Goal: Information Seeking & Learning: Check status

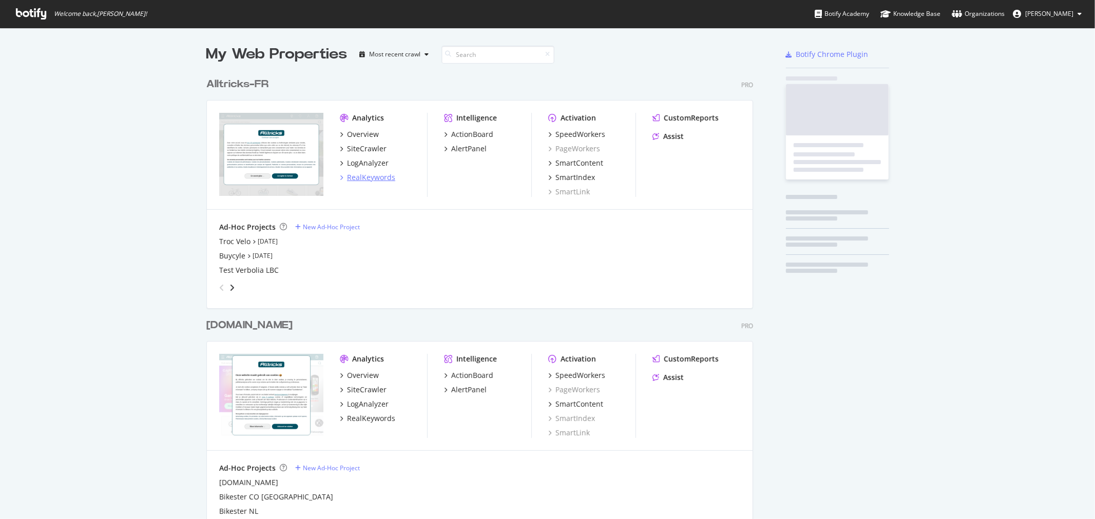
scroll to position [511, 1078]
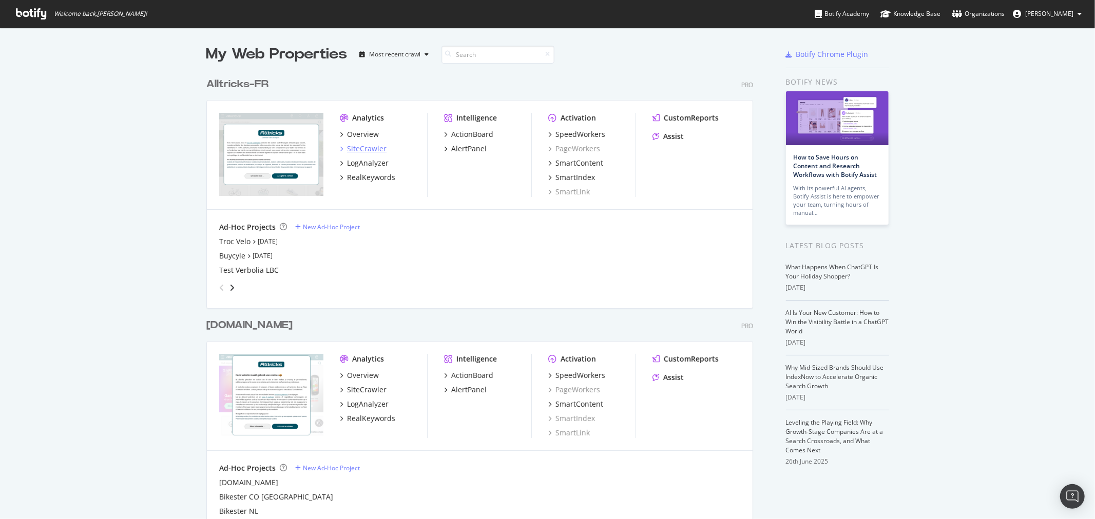
click at [358, 149] on div "SiteCrawler" at bounding box center [367, 149] width 40 height 10
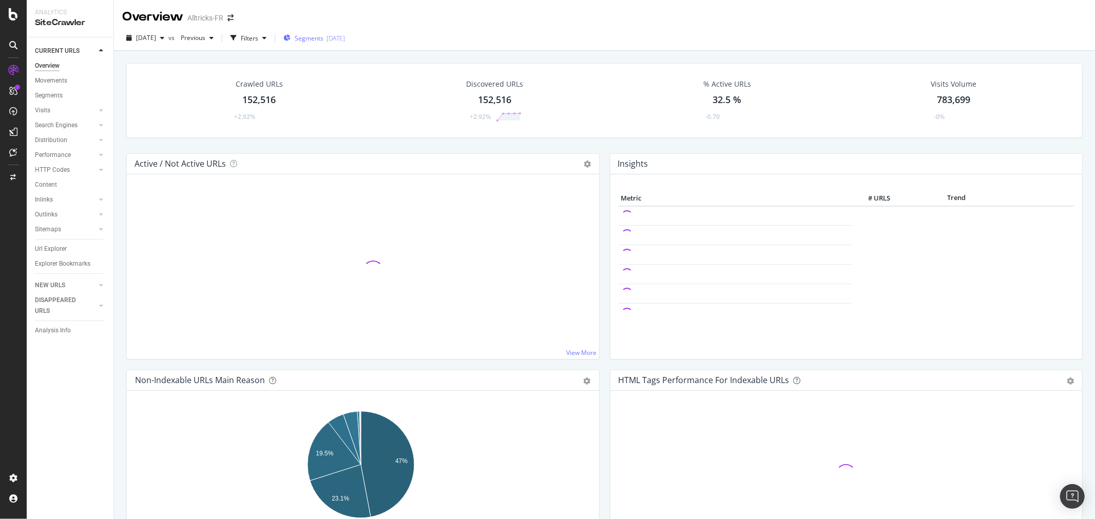
click at [314, 36] on span "Segments" at bounding box center [309, 38] width 29 height 9
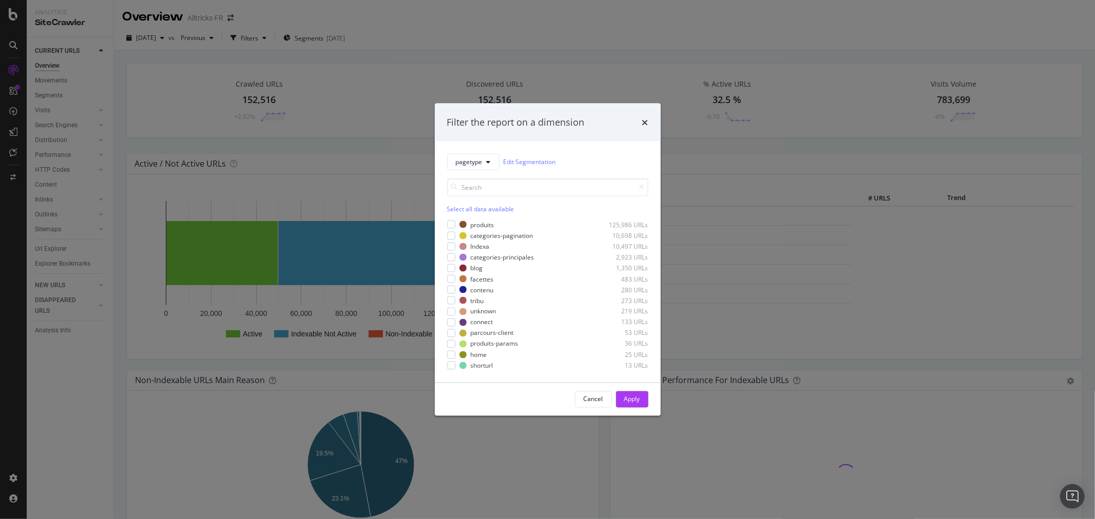
click at [68, 305] on div "Filter the report on a dimension pagetype Edit Segmentation Select all data ava…" at bounding box center [547, 259] width 1095 height 519
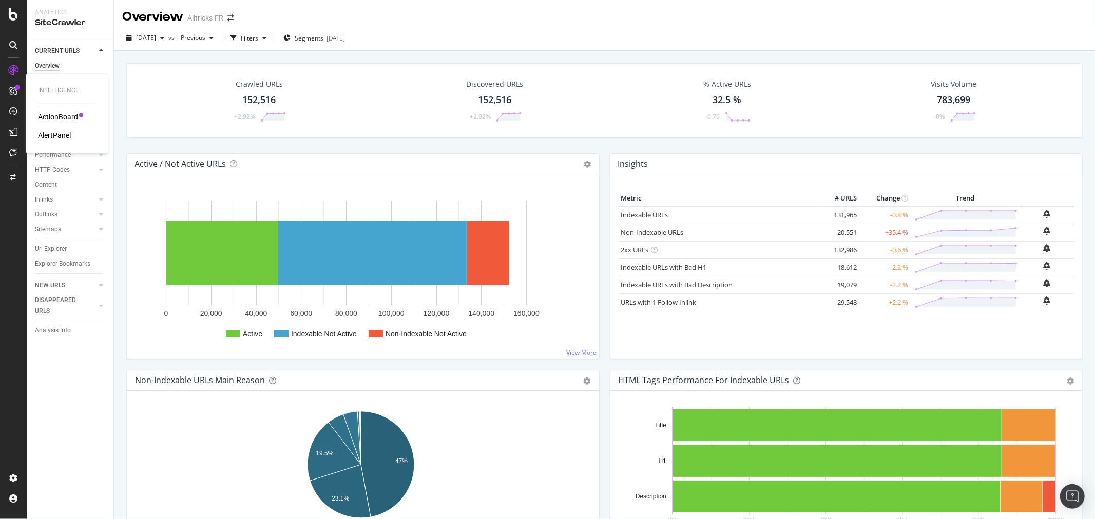
click at [50, 134] on div "AlertPanel" at bounding box center [54, 136] width 33 height 10
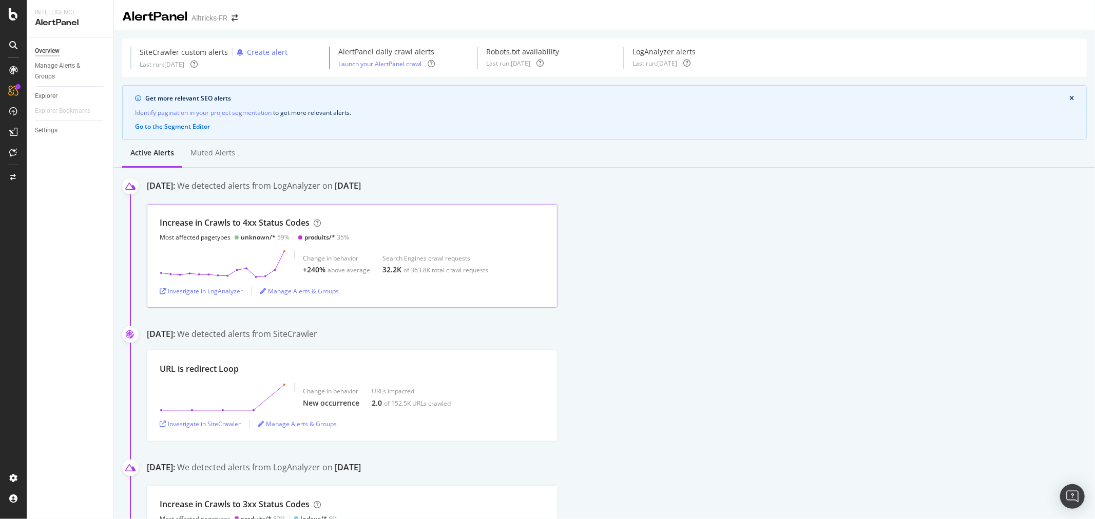
click at [365, 224] on div "Increase in Crawls to 4xx Status Codes Most affected pagetypes unknown/* 59% pr…" at bounding box center [352, 229] width 385 height 25
click at [217, 291] on div "Investigate in LogAnalyzer" at bounding box center [201, 291] width 83 height 9
click at [14, 16] on icon at bounding box center [13, 14] width 9 height 12
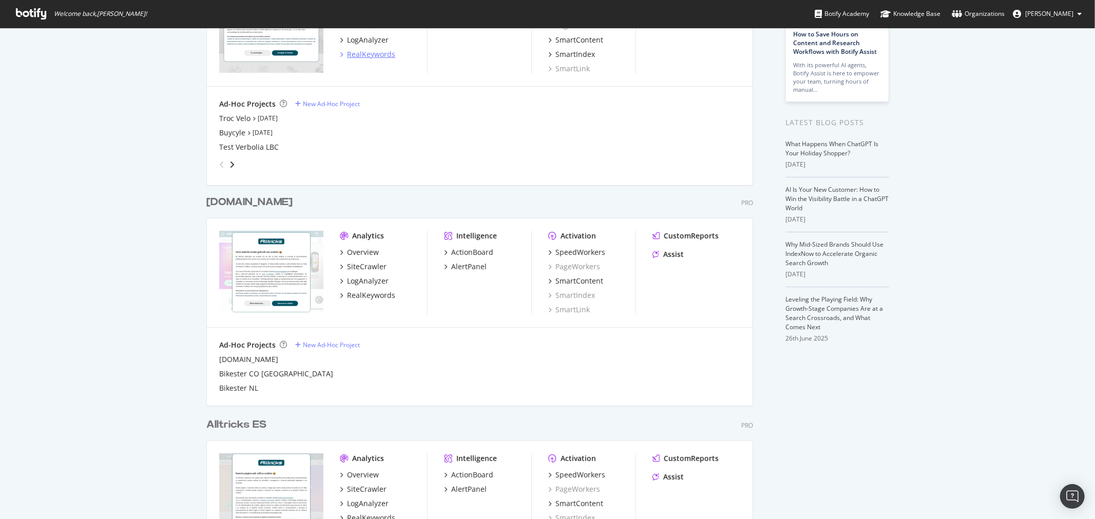
scroll to position [171, 0]
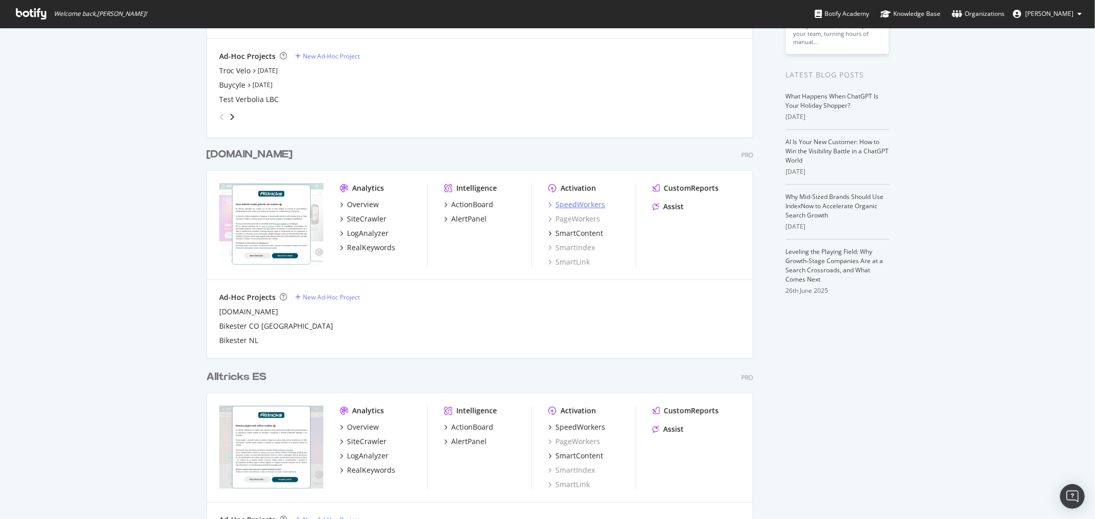
click at [583, 206] on div "SpeedWorkers" at bounding box center [580, 205] width 50 height 10
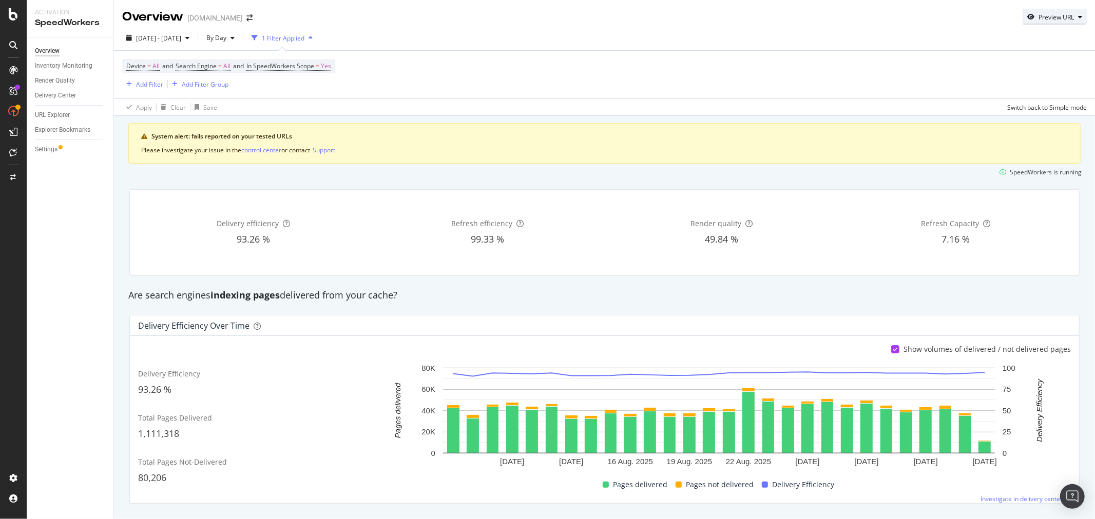
click at [1033, 22] on div "Preview URL" at bounding box center [1054, 17] width 63 height 14
click at [972, 62] on input "url" at bounding box center [1015, 64] width 112 height 18
paste input "[URL][DOMAIN_NAME]"
type input "[URL][DOMAIN_NAME]"
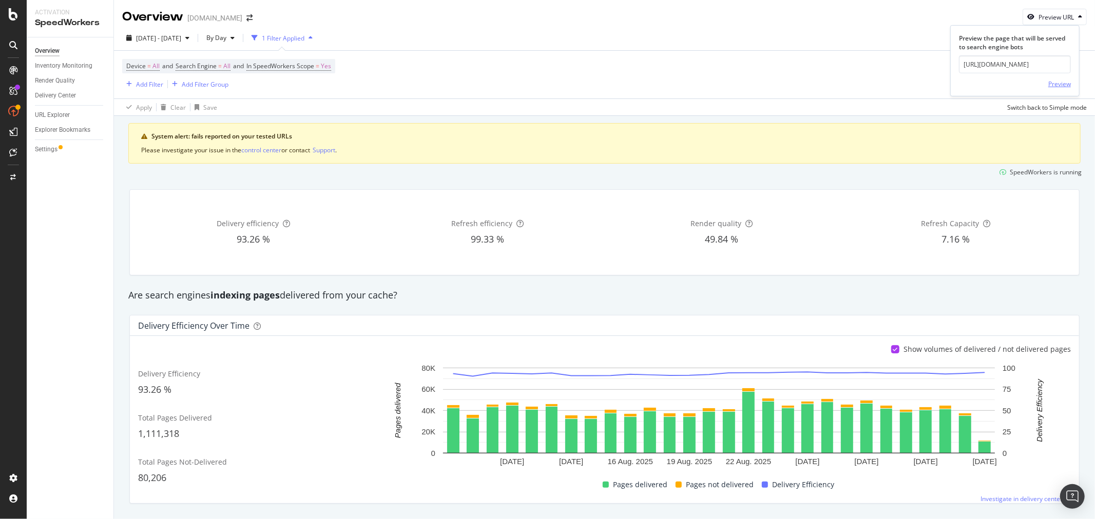
click at [1061, 82] on div "Preview" at bounding box center [1059, 84] width 23 height 9
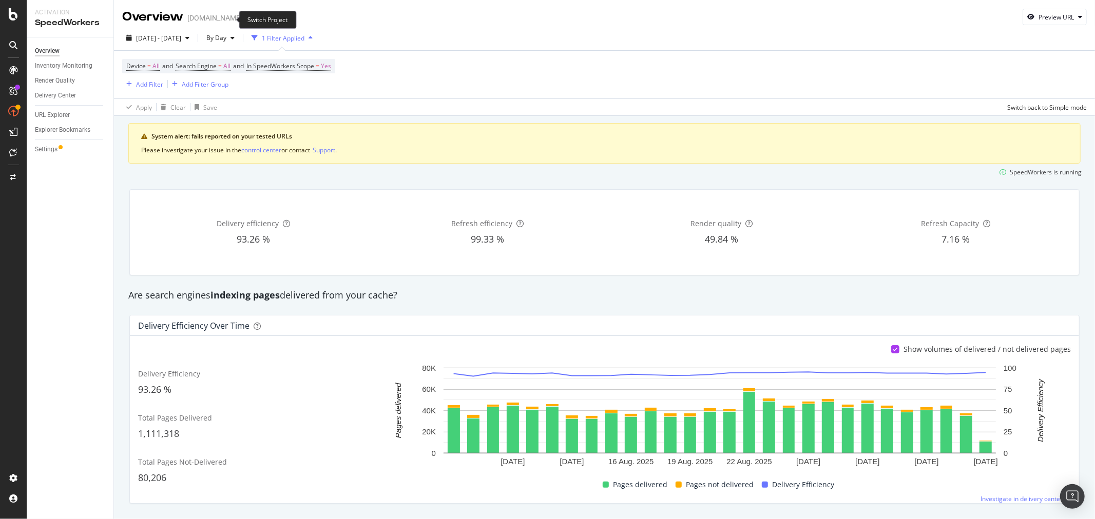
click at [246, 18] on icon "arrow-right-arrow-left" at bounding box center [249, 17] width 6 height 7
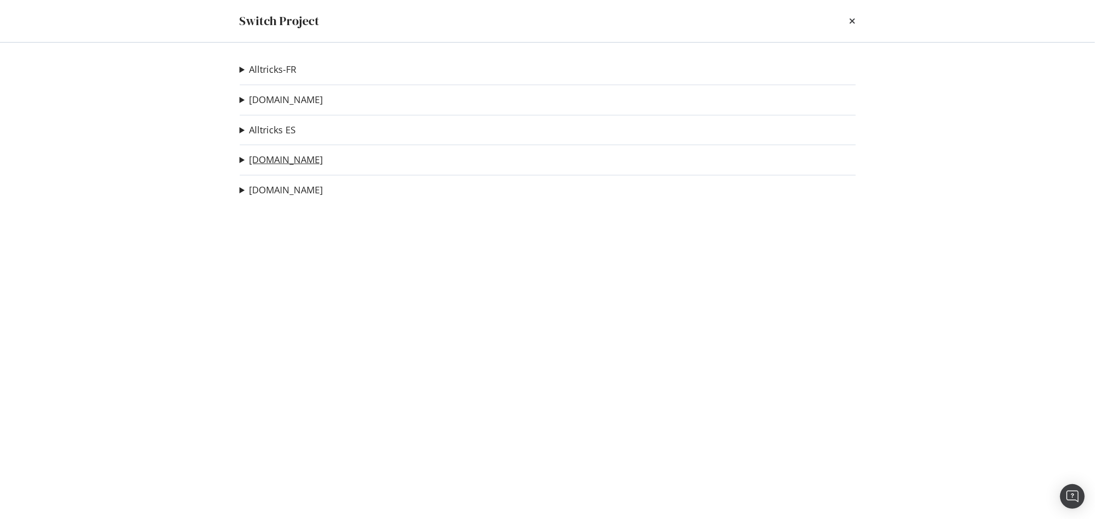
click at [283, 162] on link "[DOMAIN_NAME]" at bounding box center [286, 159] width 74 height 11
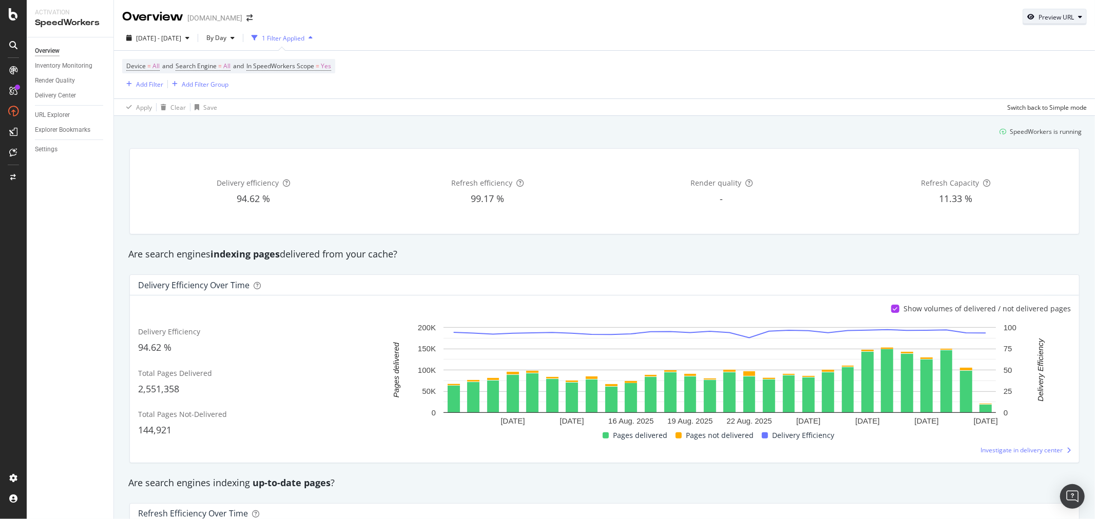
click at [1031, 12] on div "Preview URL" at bounding box center [1054, 17] width 63 height 14
click at [1002, 67] on input "url" at bounding box center [1015, 64] width 112 height 18
paste input "[URL][DOMAIN_NAME]"
type input "[URL][DOMAIN_NAME]"
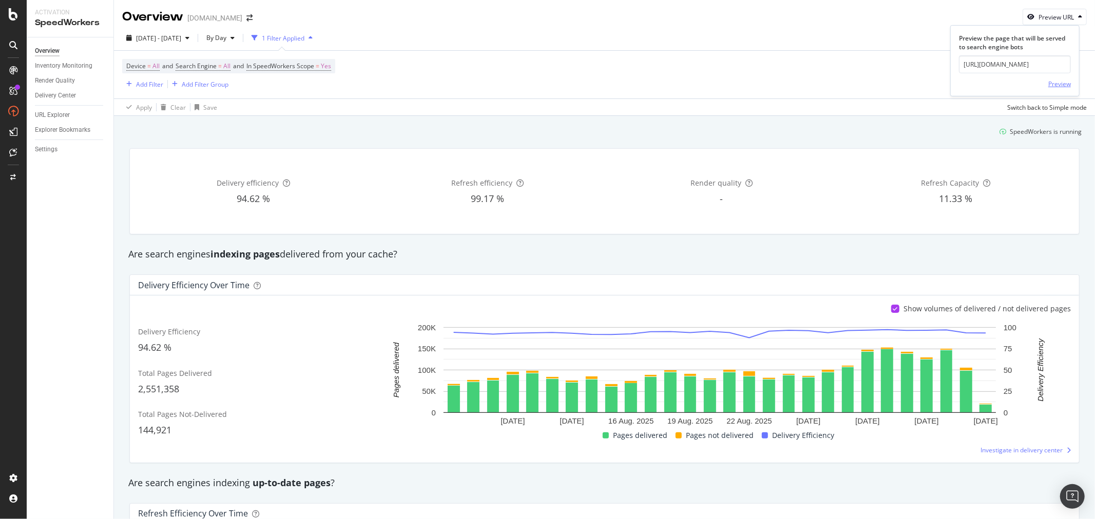
click at [1055, 81] on div "Preview" at bounding box center [1059, 84] width 23 height 9
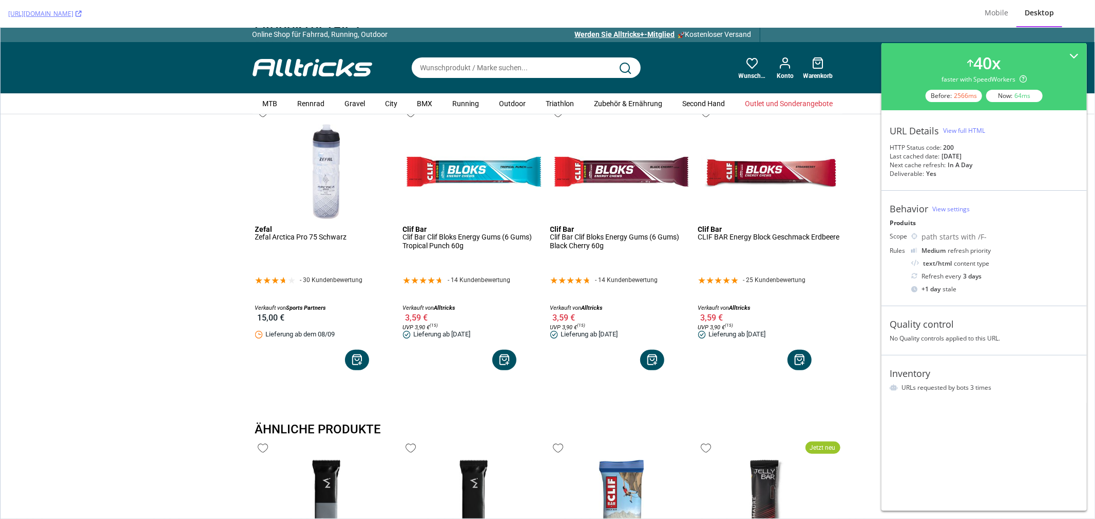
scroll to position [741, 0]
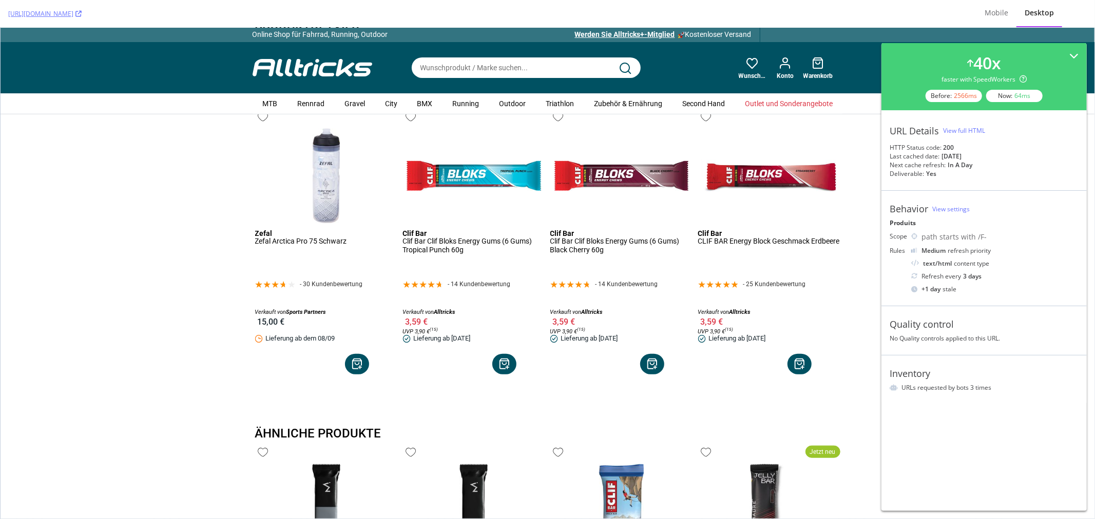
click at [484, 237] on link "Clif Bar Clif Bloks Energy Gums (6 Gums) Tropical Punch 60g" at bounding box center [473, 258] width 143 height 43
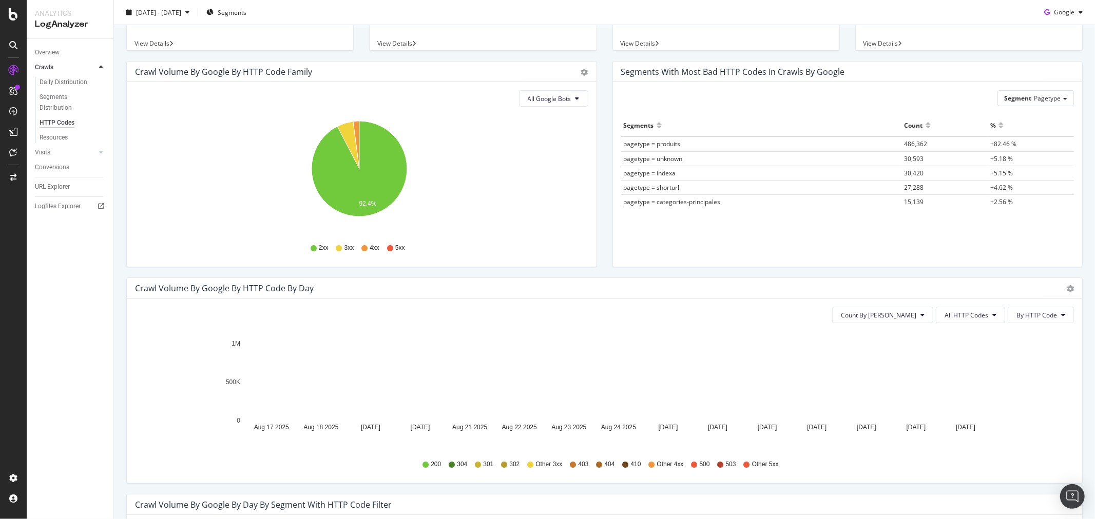
scroll to position [57, 0]
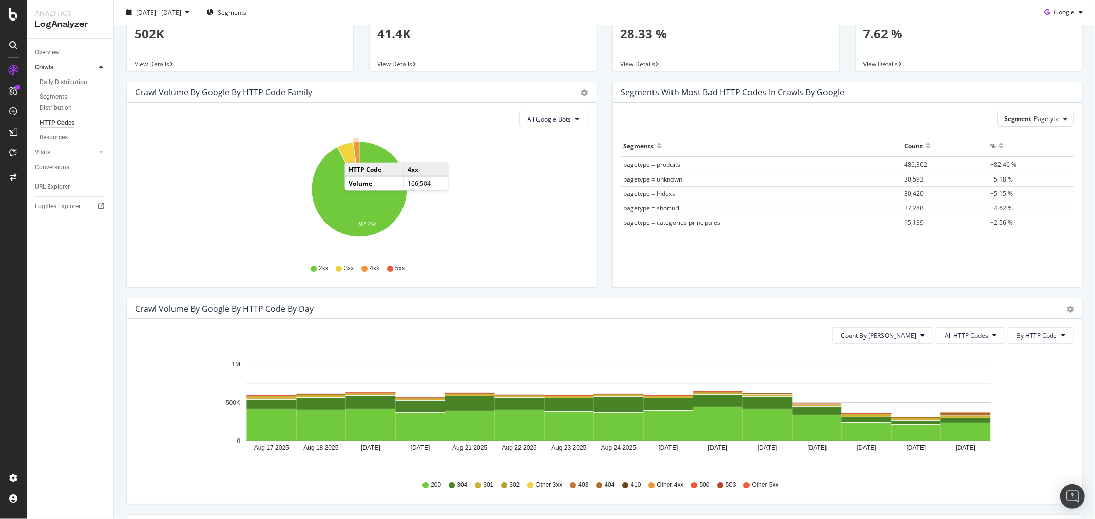
click at [355, 152] on icon "A chart." at bounding box center [356, 166] width 6 height 48
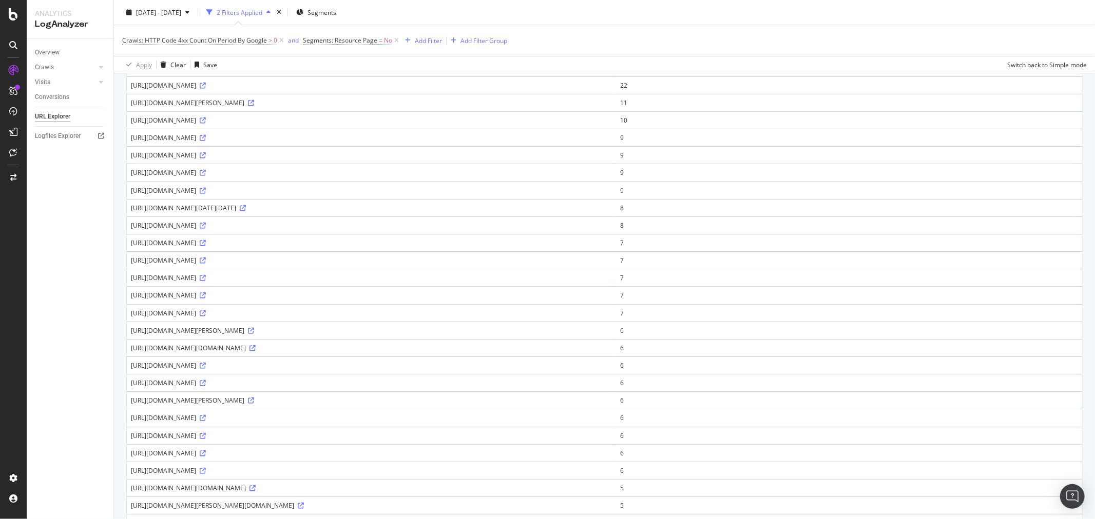
scroll to position [114, 0]
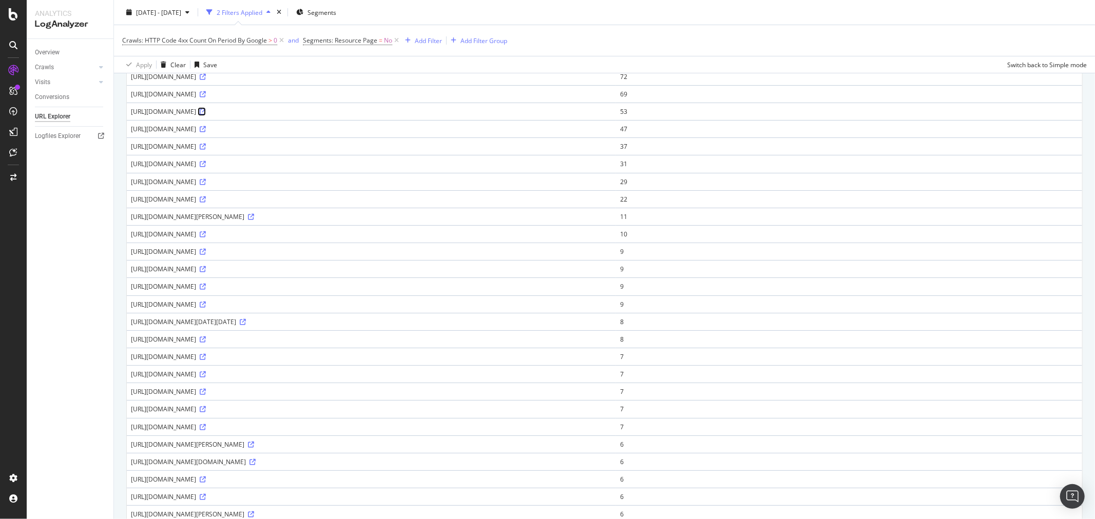
click at [206, 115] on icon at bounding box center [203, 112] width 6 height 6
click at [206, 360] on icon at bounding box center [203, 357] width 6 height 6
click at [254, 448] on icon at bounding box center [251, 445] width 6 height 6
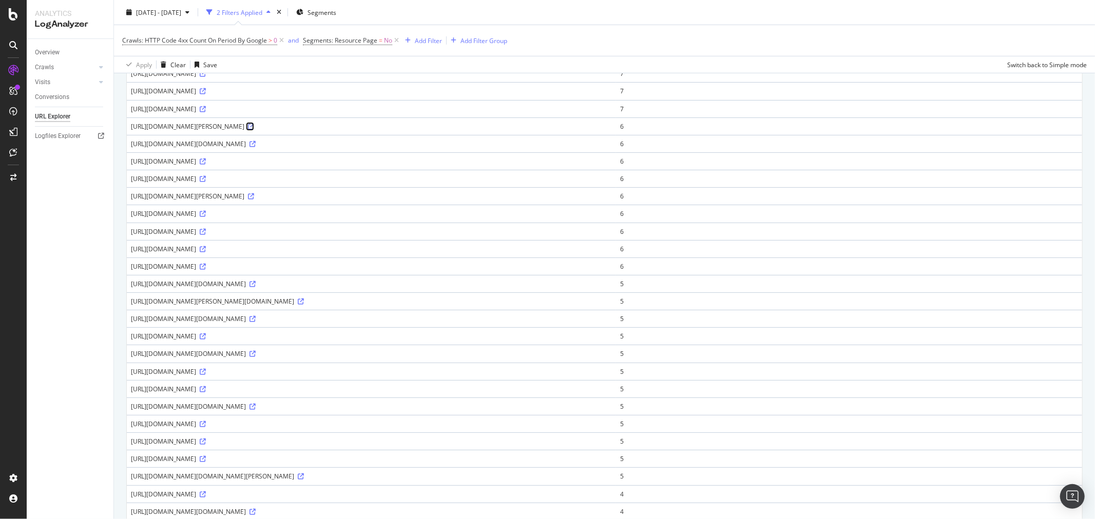
scroll to position [570, 0]
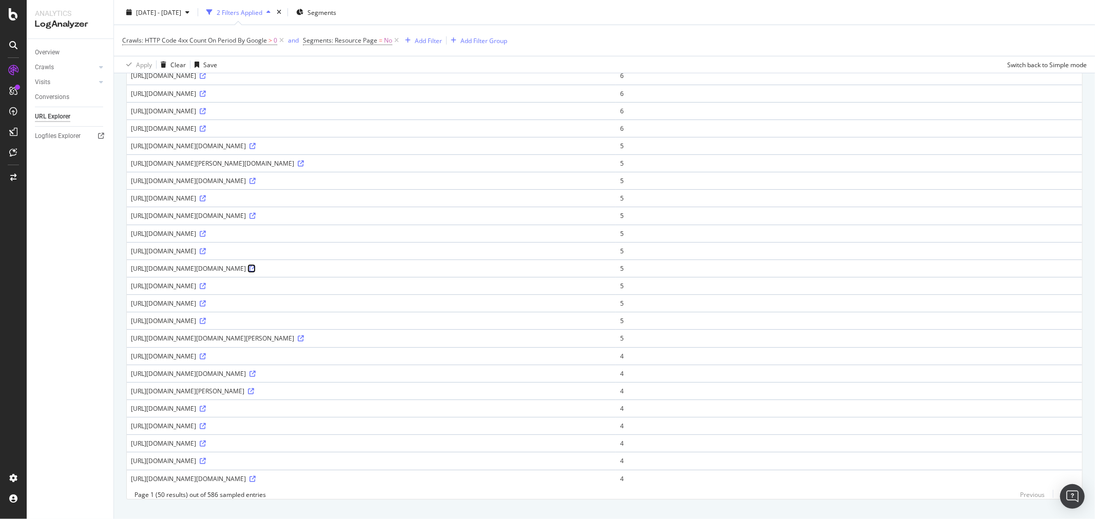
click at [256, 272] on icon at bounding box center [252, 269] width 6 height 6
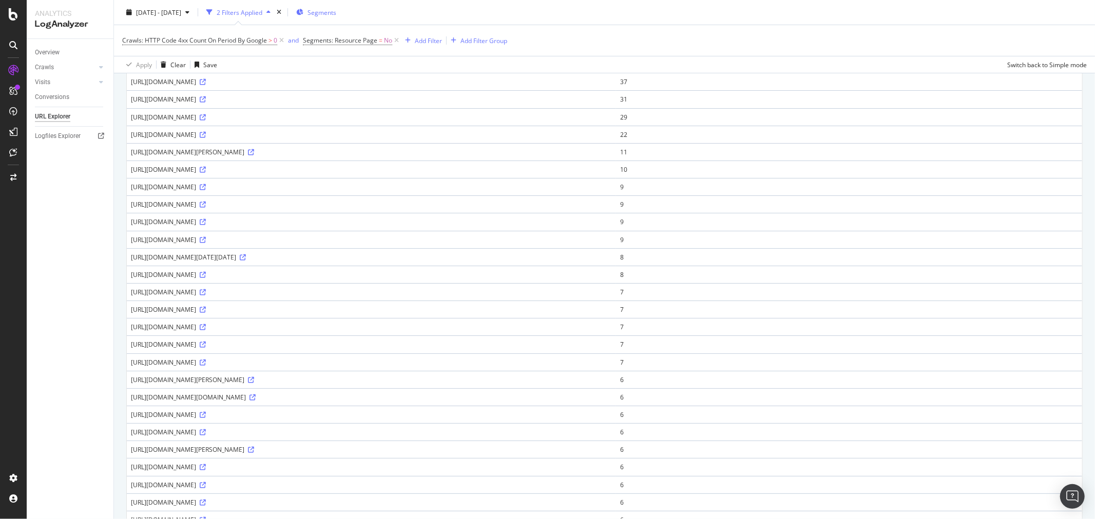
scroll to position [159, 0]
click at [336, 16] on span "Segments" at bounding box center [321, 12] width 29 height 9
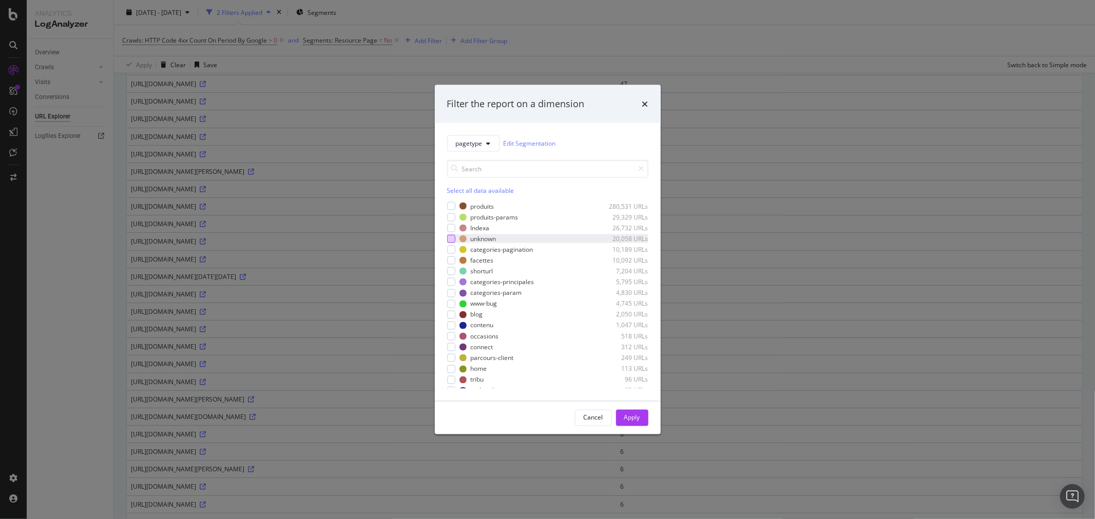
click at [450, 239] on div "modal" at bounding box center [451, 239] width 8 height 8
click at [640, 422] on div "Apply" at bounding box center [632, 417] width 16 height 15
